Goal: Task Accomplishment & Management: Complete application form

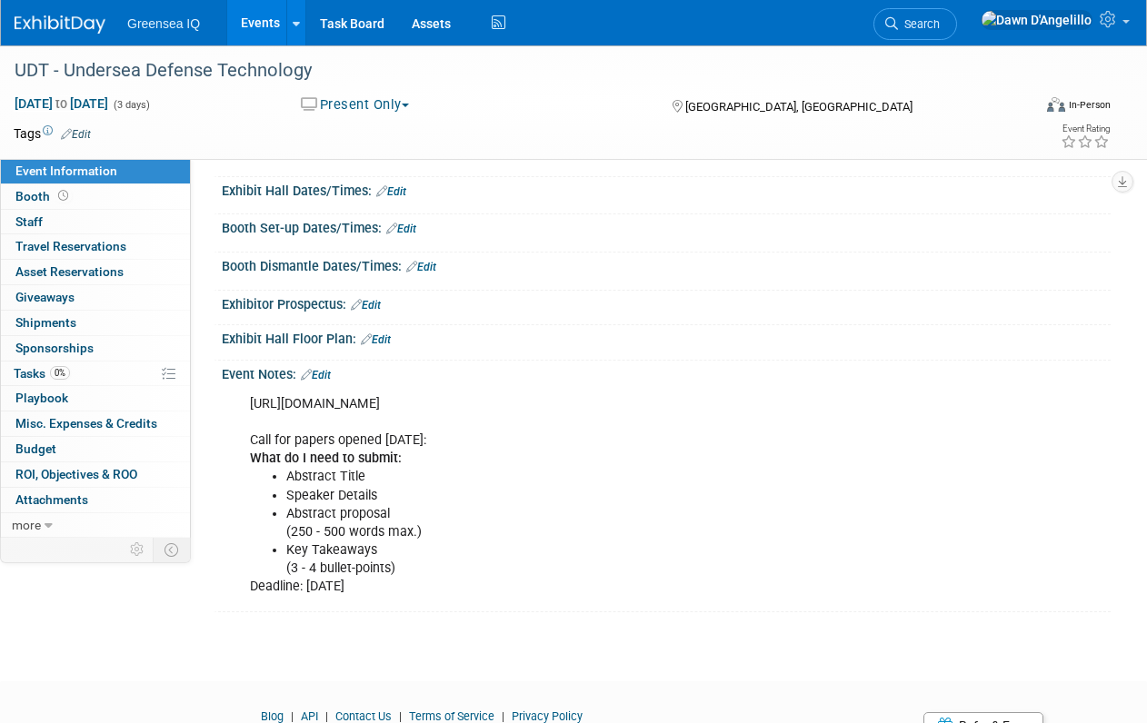
click at [267, 20] on link "Events" at bounding box center [260, 22] width 66 height 45
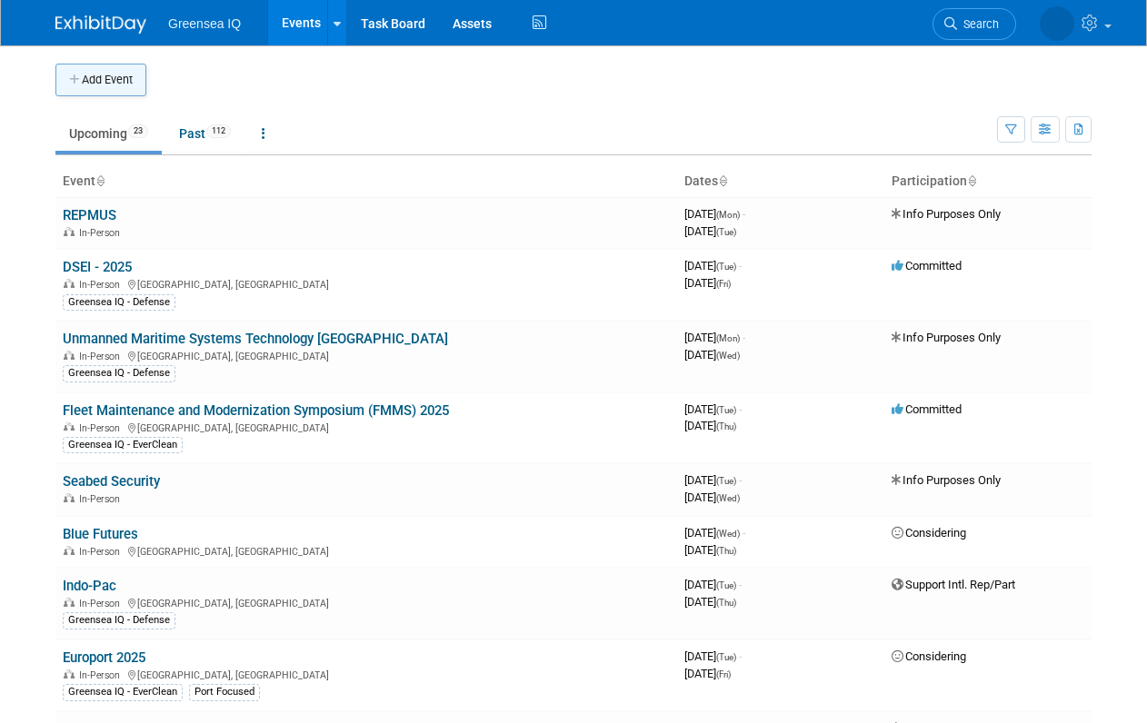
click at [114, 78] on button "Add Event" at bounding box center [100, 80] width 91 height 33
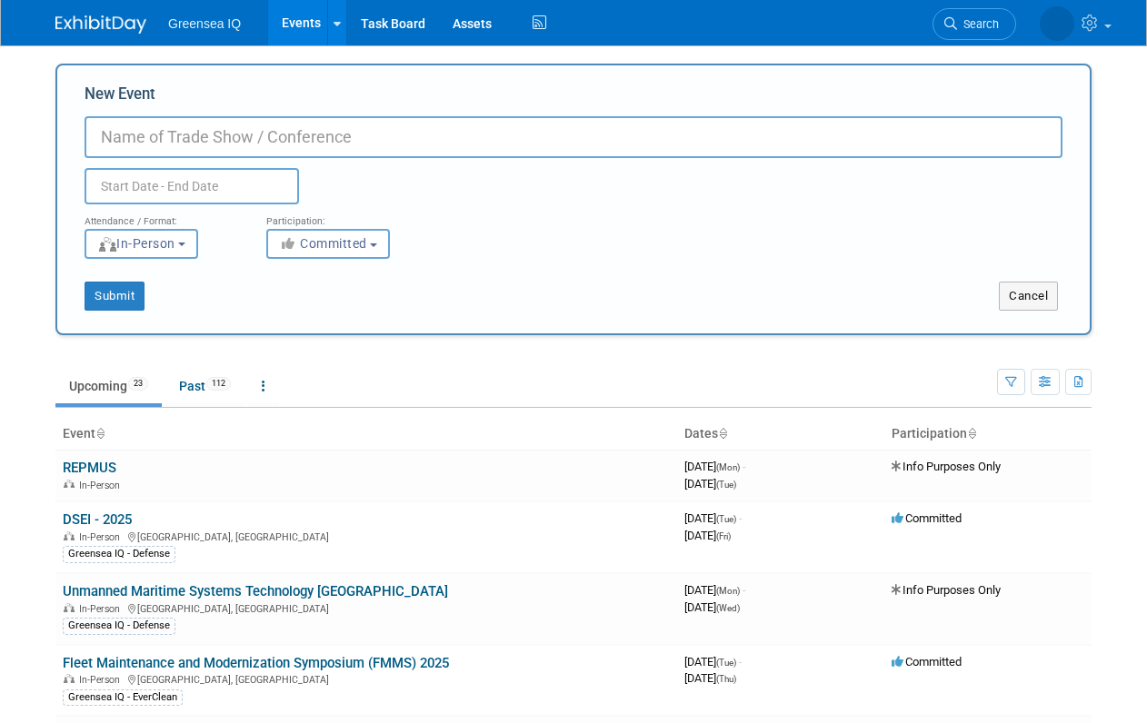
paste input "S​hipbuilding & Ship Management 4.0 (Online)"
type input "S​hipbuilding & Ship Management 4.0 (Online)"
click at [175, 241] on span "In-Person" at bounding box center [136, 243] width 78 height 15
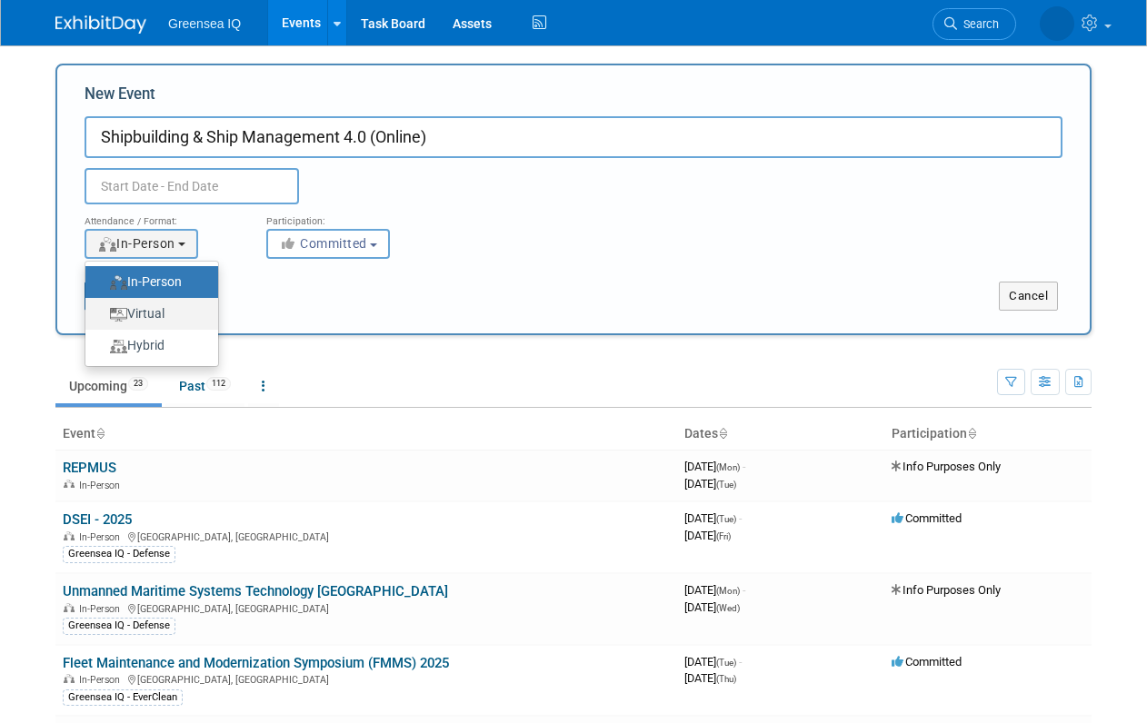
click at [165, 313] on label "Virtual" at bounding box center [146, 314] width 105 height 25
click at [102, 313] on input "Virtual" at bounding box center [96, 314] width 12 height 12
select select "2"
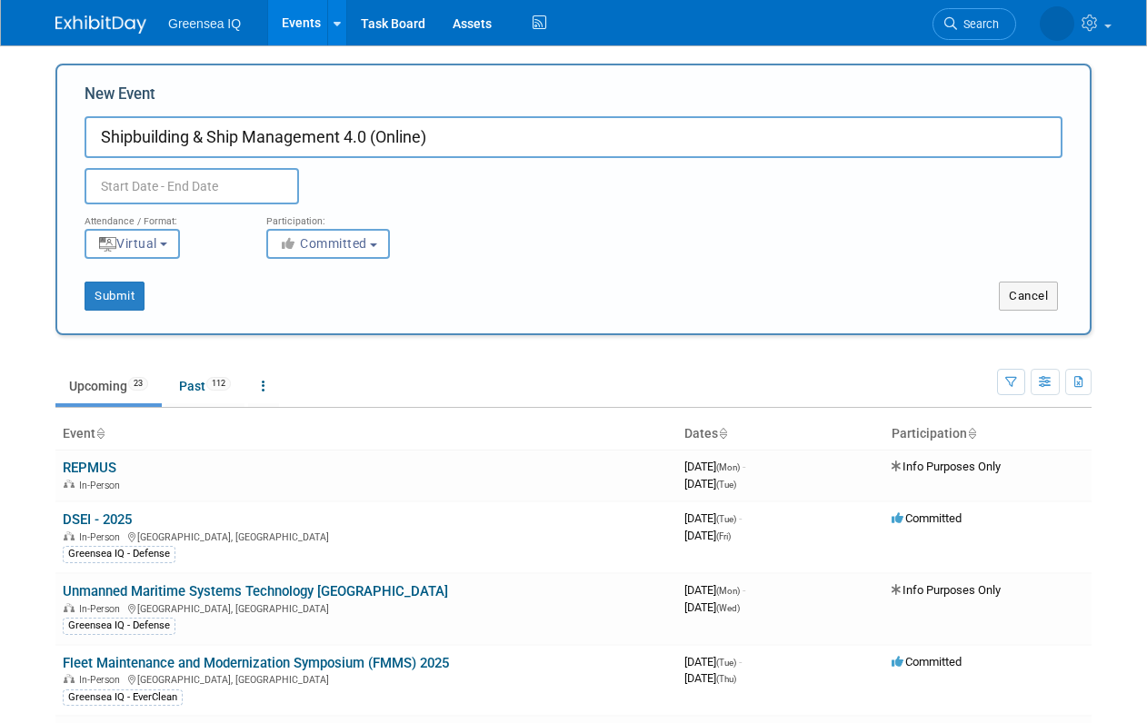
click at [224, 186] on input "text" at bounding box center [192, 186] width 214 height 36
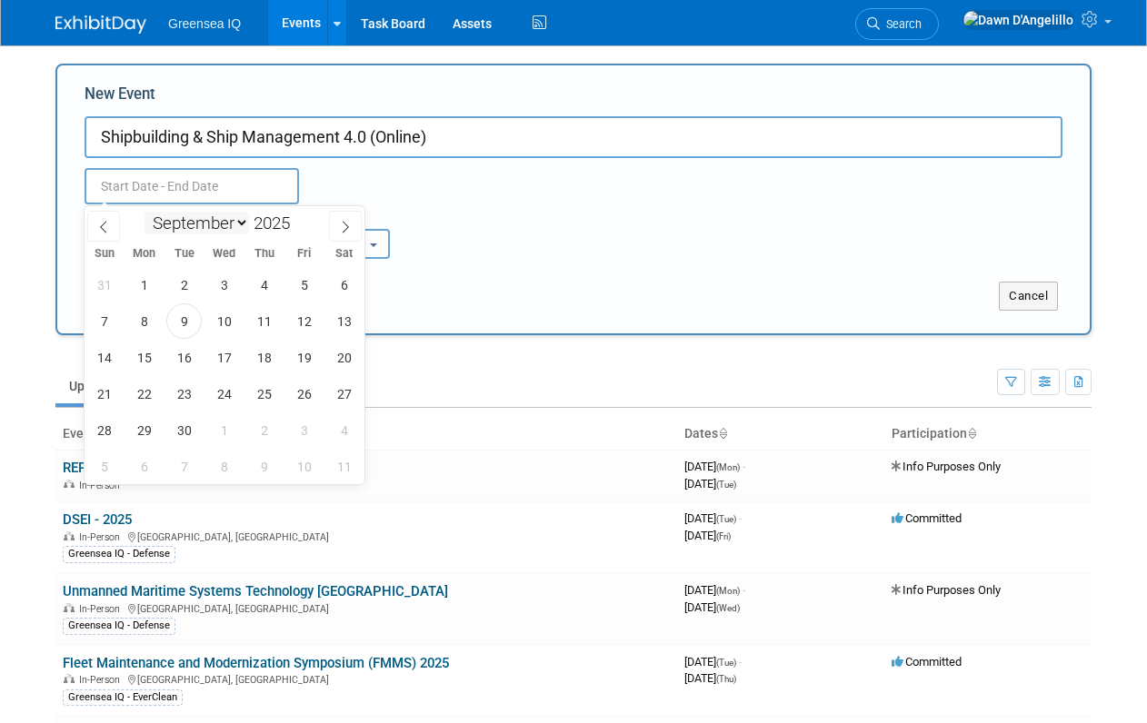
click at [238, 223] on select "January February March April May June July August September October November De…" at bounding box center [196, 223] width 104 height 23
select select "0"
click at [144, 212] on select "January February March April May June July August September October November De…" at bounding box center [196, 223] width 104 height 23
click at [300, 217] on span at bounding box center [297, 218] width 13 height 11
type input "2026"
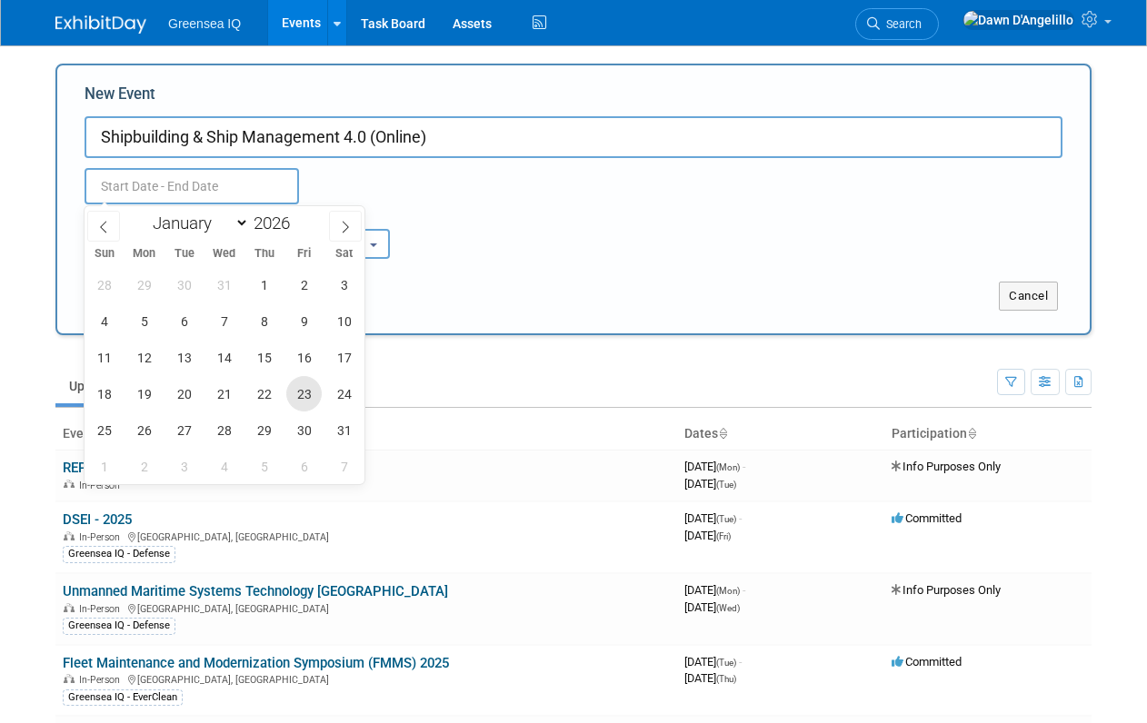
click at [303, 398] on span "23" at bounding box center [303, 393] width 35 height 35
type input "Jan 23, 2026 to Jan 23, 2026"
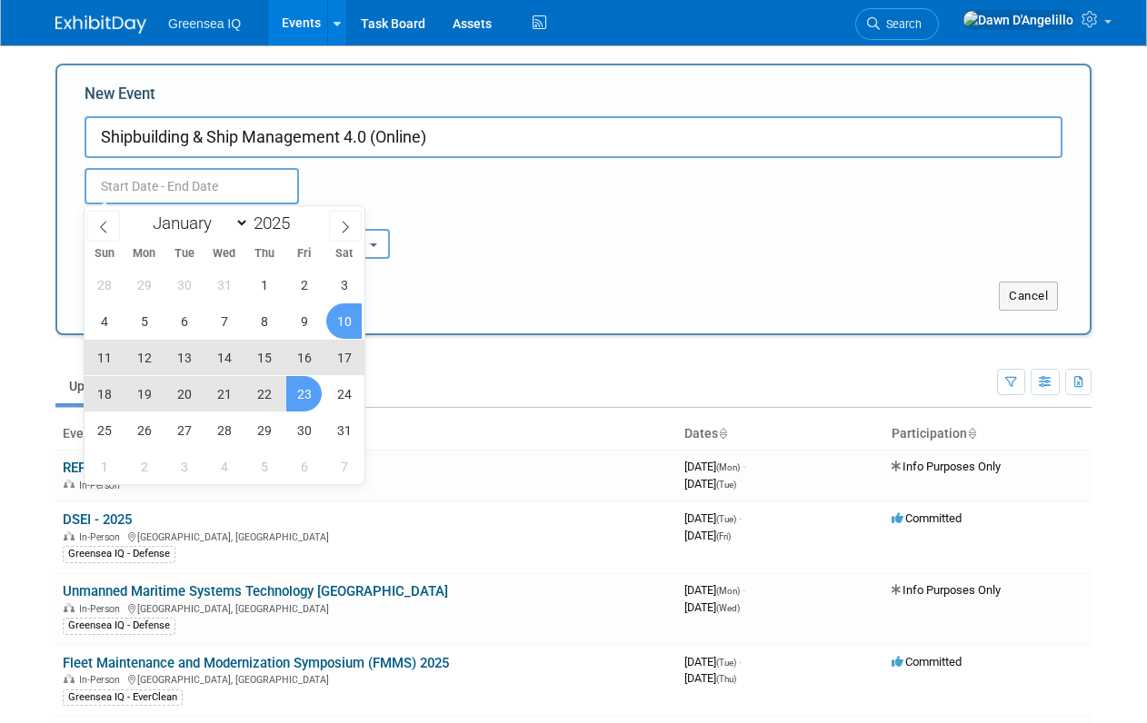
type input "Jan 23, 2026 to Jan 23, 2026"
click at [434, 293] on div "Submit" at bounding box center [272, 296] width 430 height 29
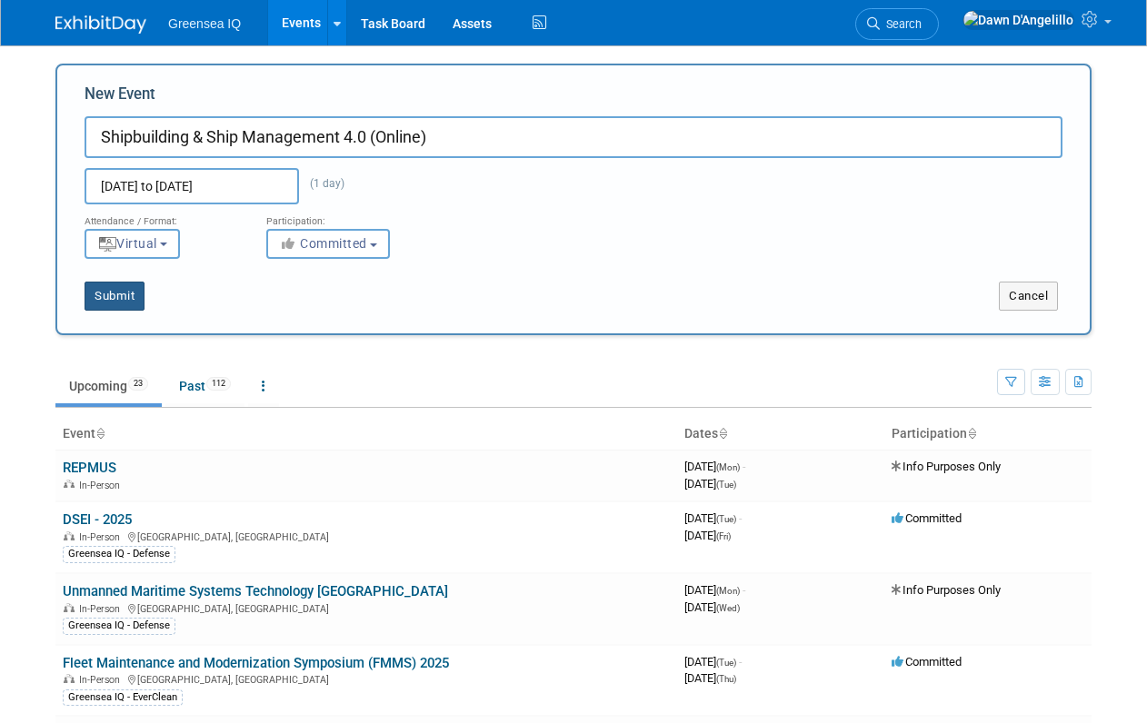
click at [114, 293] on button "Submit" at bounding box center [115, 296] width 60 height 29
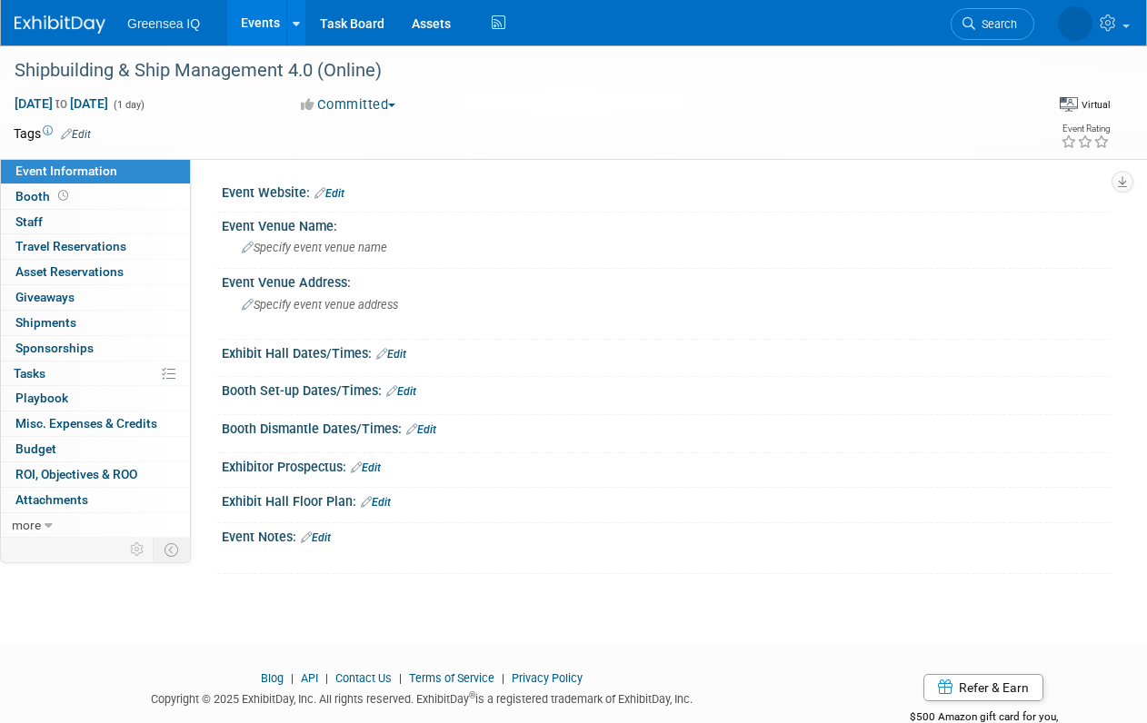
click at [323, 536] on link "Edit" at bounding box center [316, 538] width 30 height 13
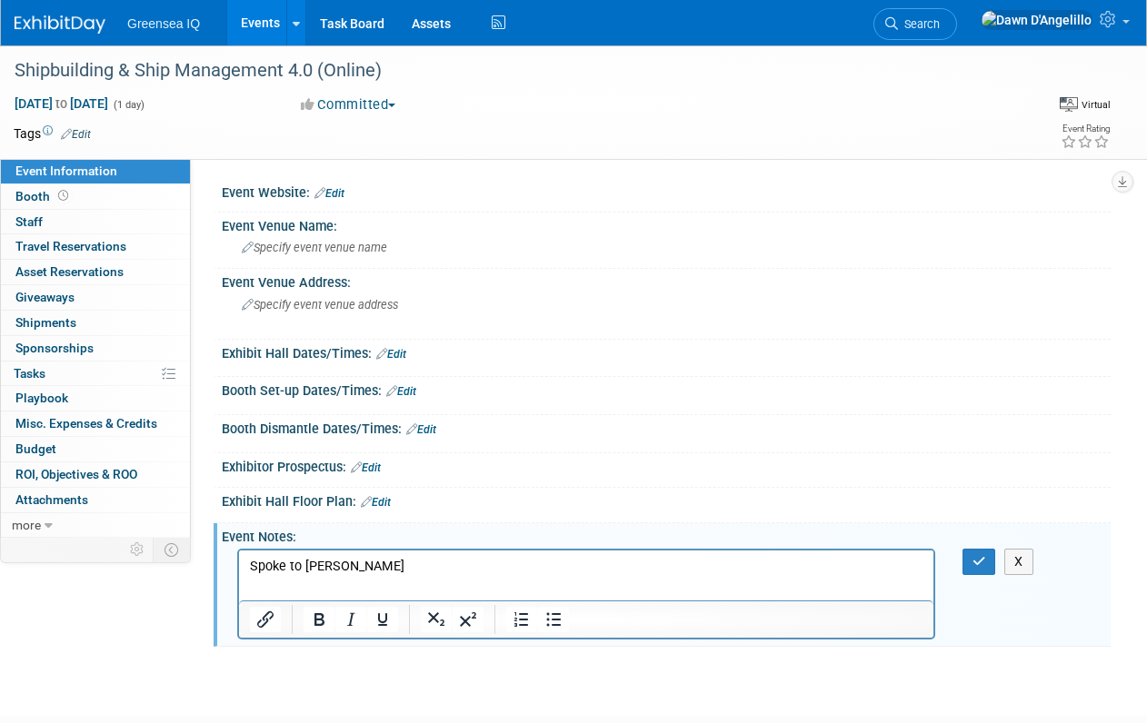
click at [338, 568] on p "Spoke to [PERSON_NAME]" at bounding box center [586, 567] width 673 height 18
click at [401, 568] on p "Spoke to Kirstin ab" at bounding box center [586, 567] width 673 height 18
click at [976, 562] on icon "button" at bounding box center [979, 561] width 14 height 13
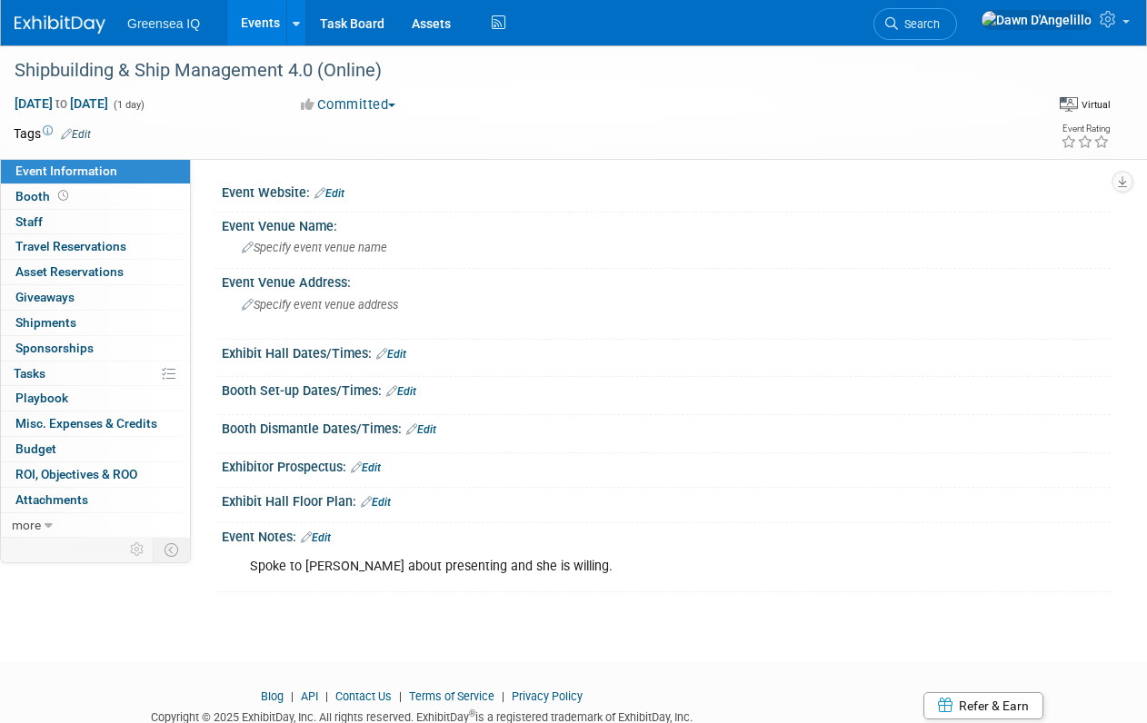
click at [389, 104] on button "Committed" at bounding box center [348, 104] width 108 height 19
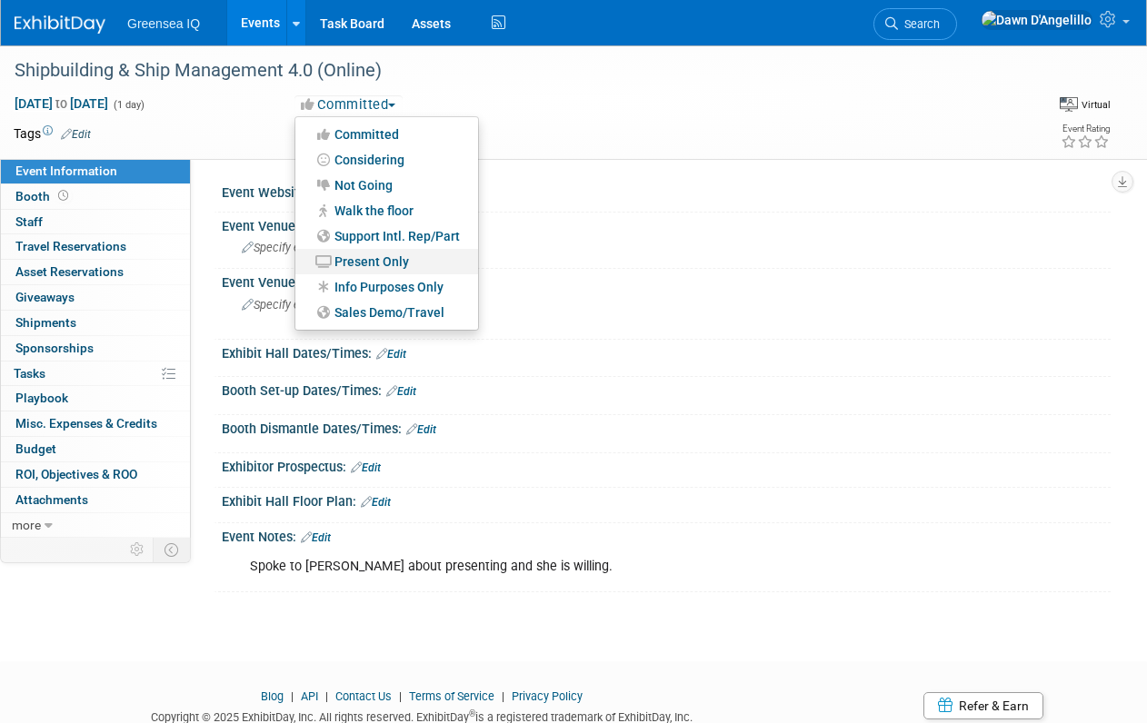
click at [371, 260] on link "Present Only" at bounding box center [386, 261] width 183 height 25
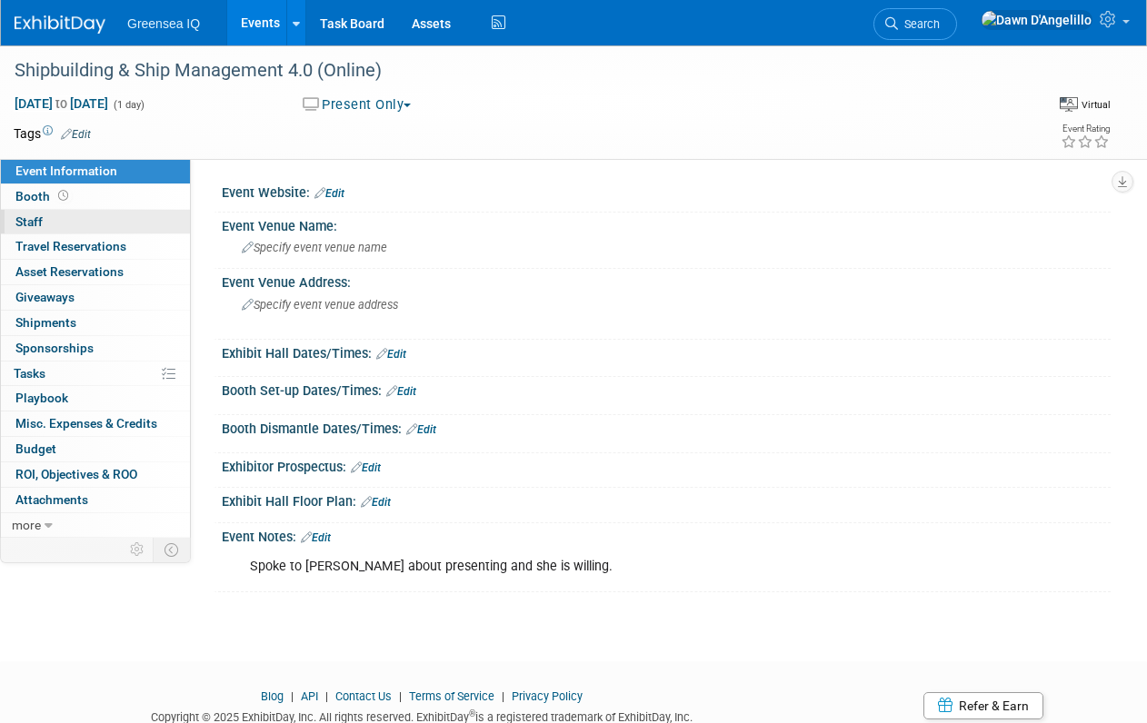
click at [32, 224] on span "Staff 0" at bounding box center [28, 221] width 27 height 15
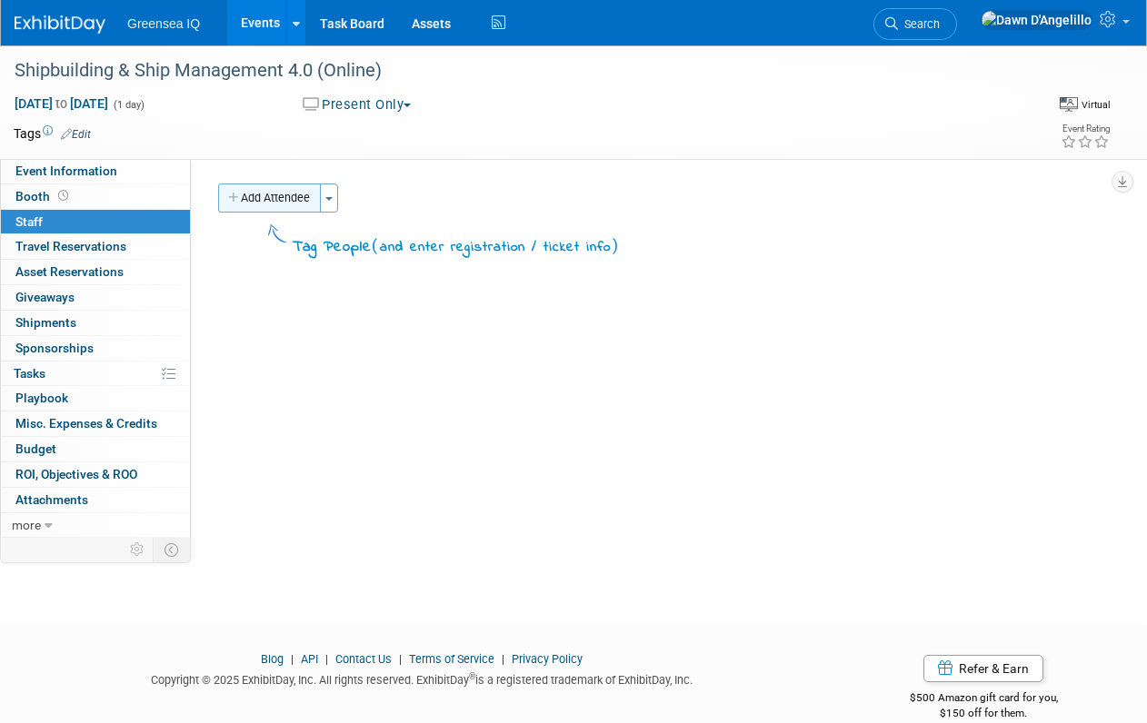
click at [300, 194] on button "Add Attendee" at bounding box center [269, 198] width 103 height 29
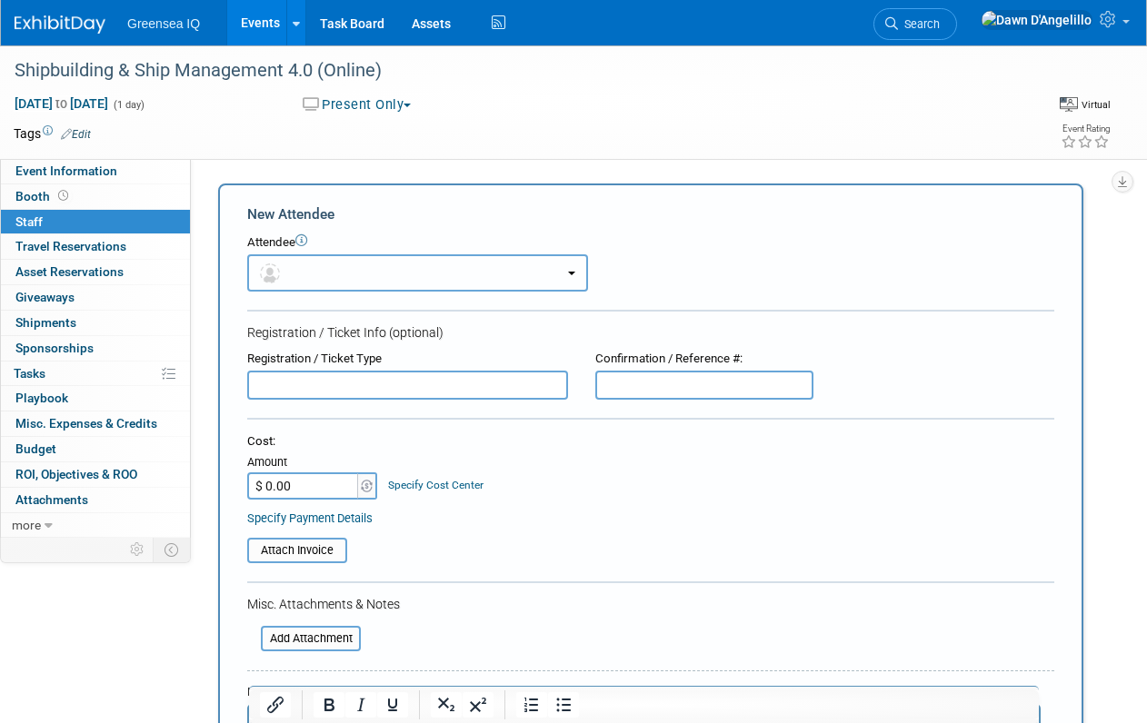
click at [313, 276] on button "button" at bounding box center [417, 272] width 341 height 37
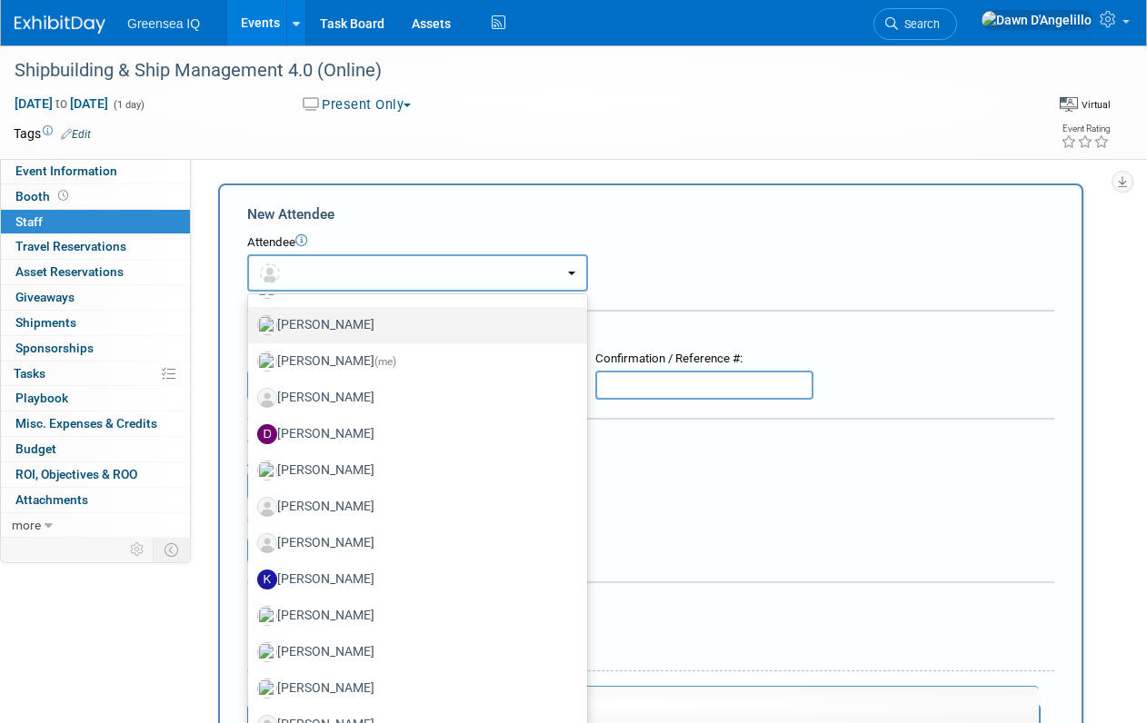
scroll to position [216, 0]
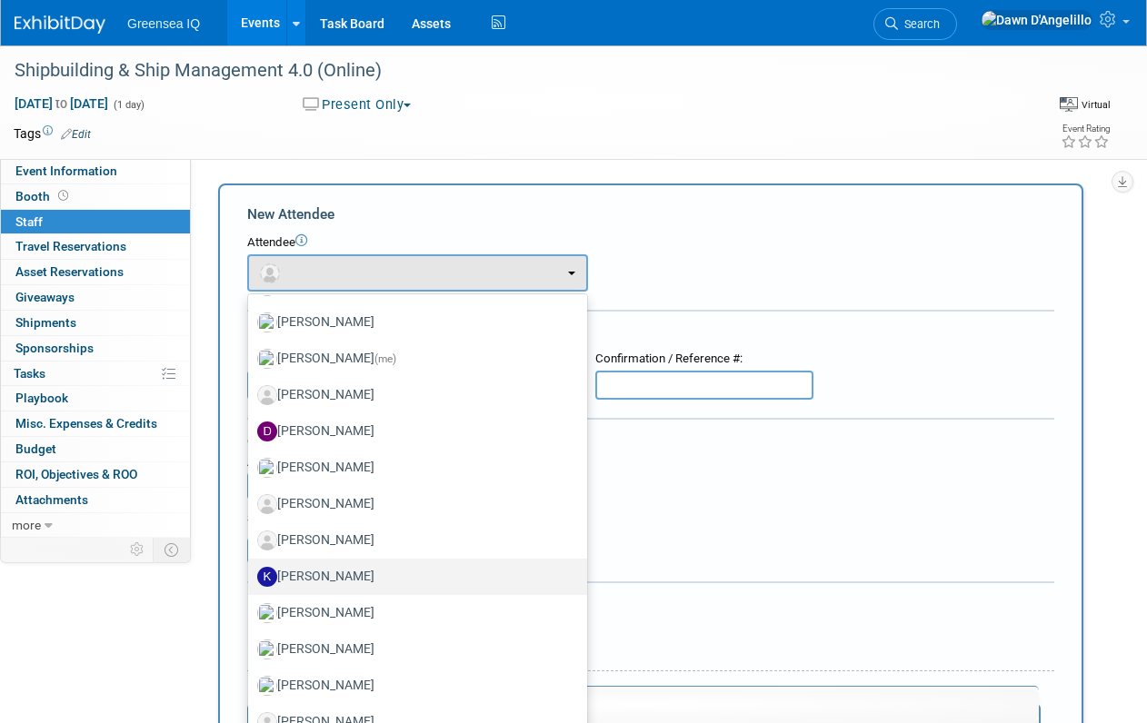
click at [299, 570] on label "[PERSON_NAME]" at bounding box center [413, 576] width 312 height 29
click at [251, 570] on input "[PERSON_NAME]" at bounding box center [245, 575] width 12 height 12
select select "ebfd3fd9-7f46-4245-9024-5e7440713d80"
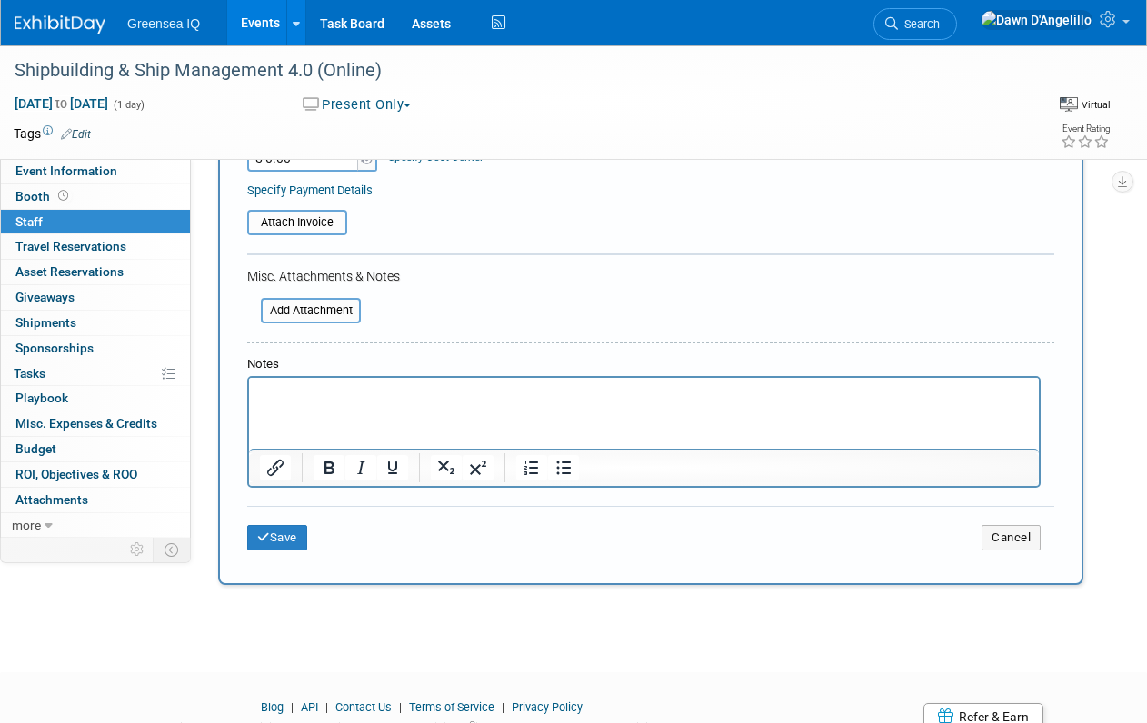
scroll to position [413, 0]
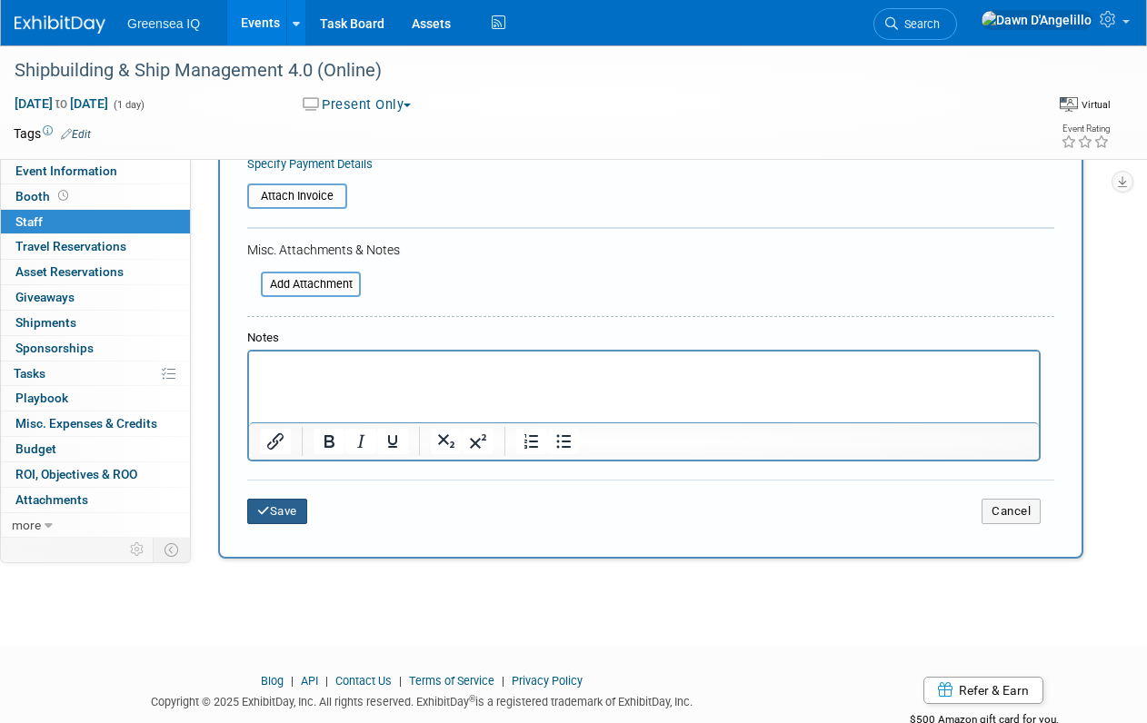
click at [281, 514] on button "Save" at bounding box center [277, 511] width 60 height 25
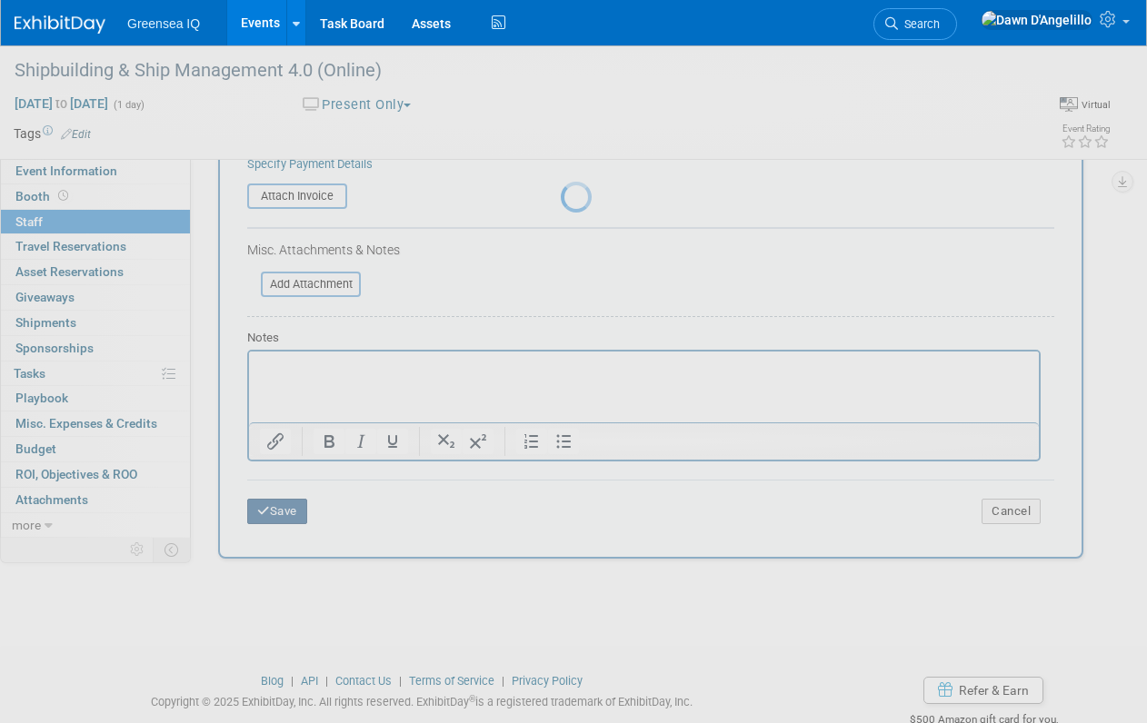
scroll to position [28, 0]
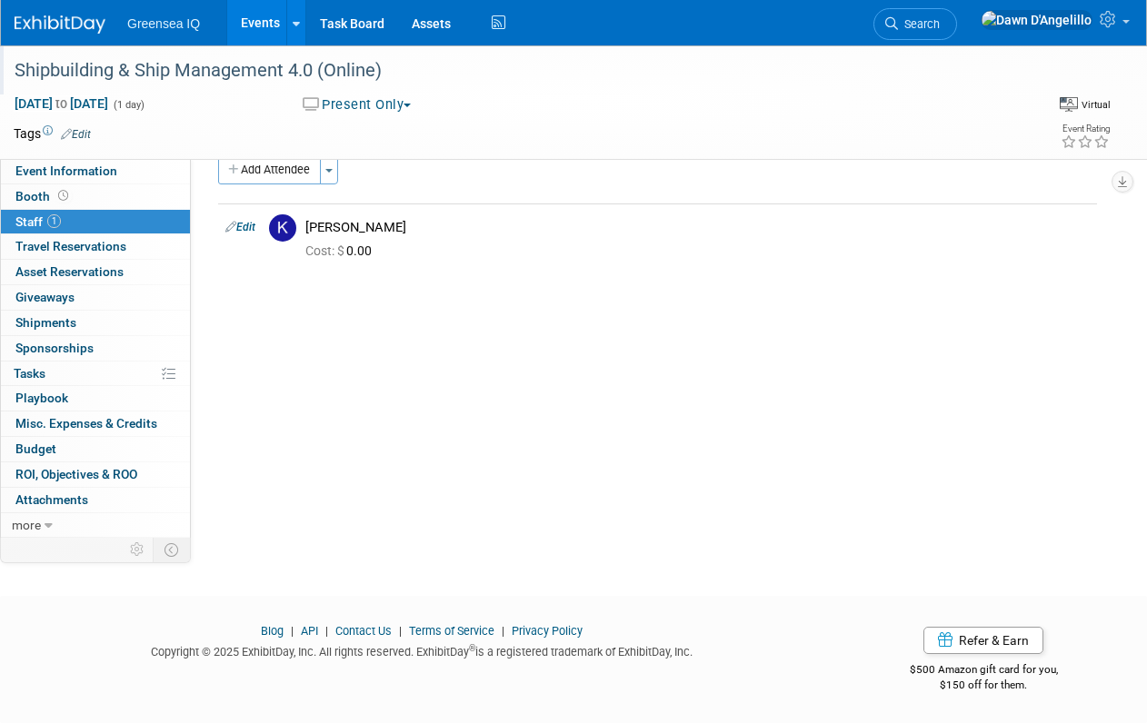
drag, startPoint x: 17, startPoint y: 70, endPoint x: 419, endPoint y: 69, distance: 401.6
click at [419, 69] on div "S​hipbuilding & Ship Management 4.0 (Online)" at bounding box center [512, 71] width 1009 height 33
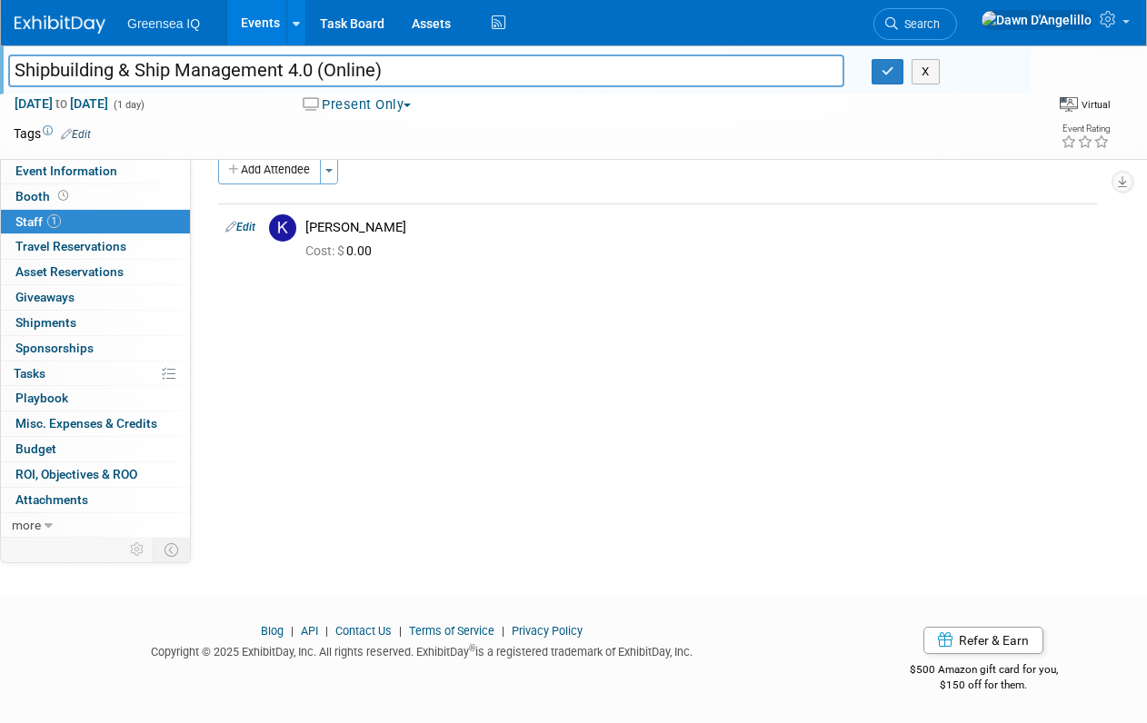
scroll to position [0, 0]
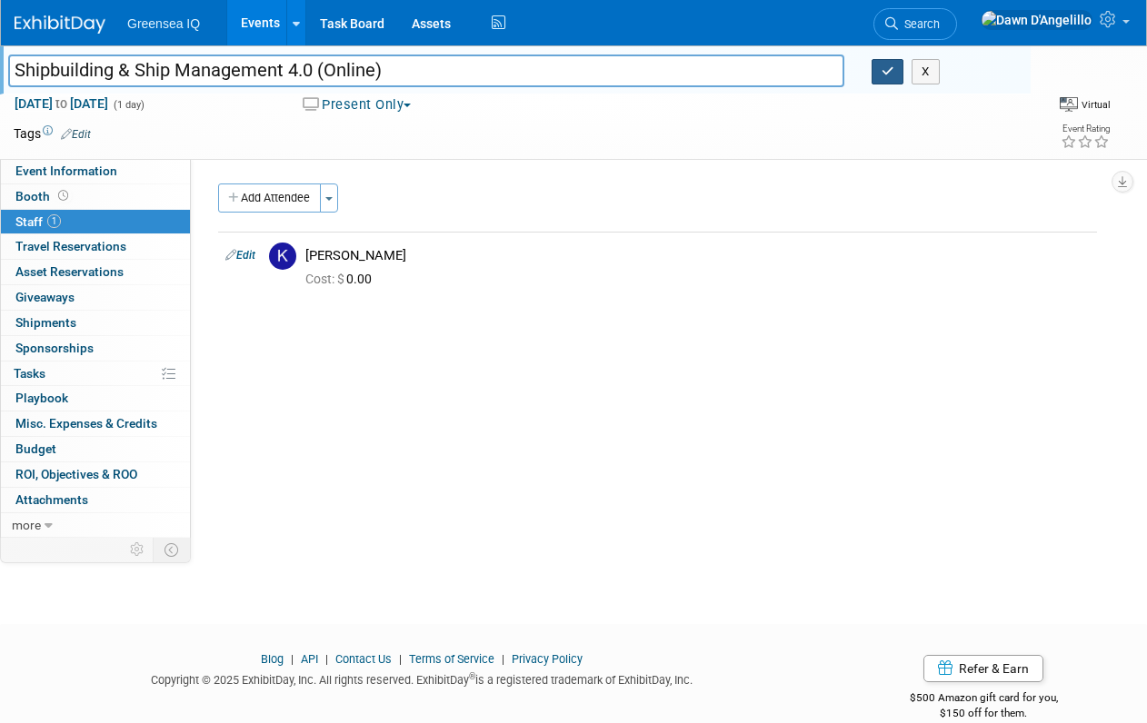
click at [888, 65] on icon "button" at bounding box center [887, 71] width 13 height 12
